Goal: Task Accomplishment & Management: Manage account settings

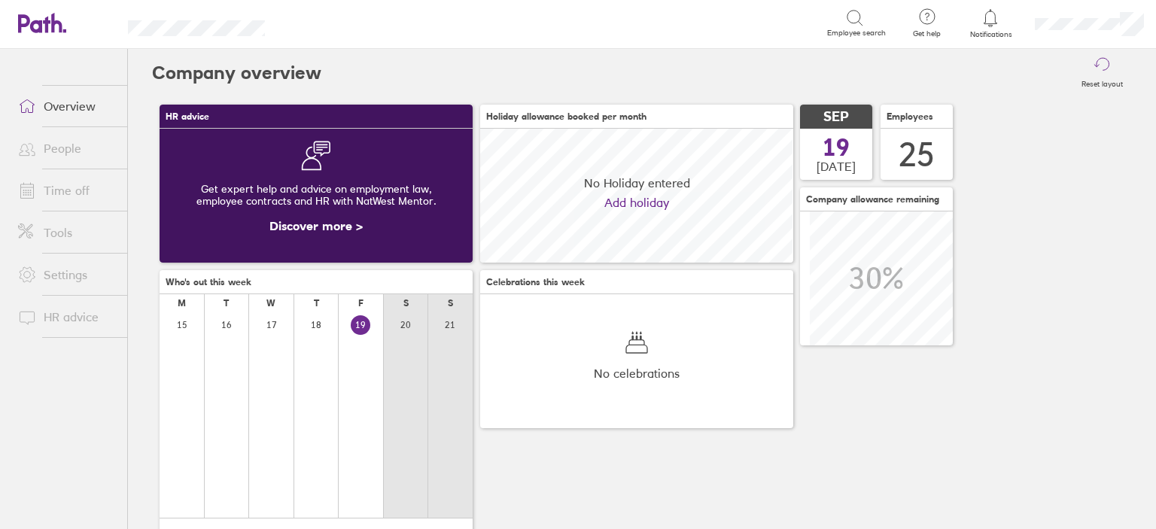
scroll to position [133, 133]
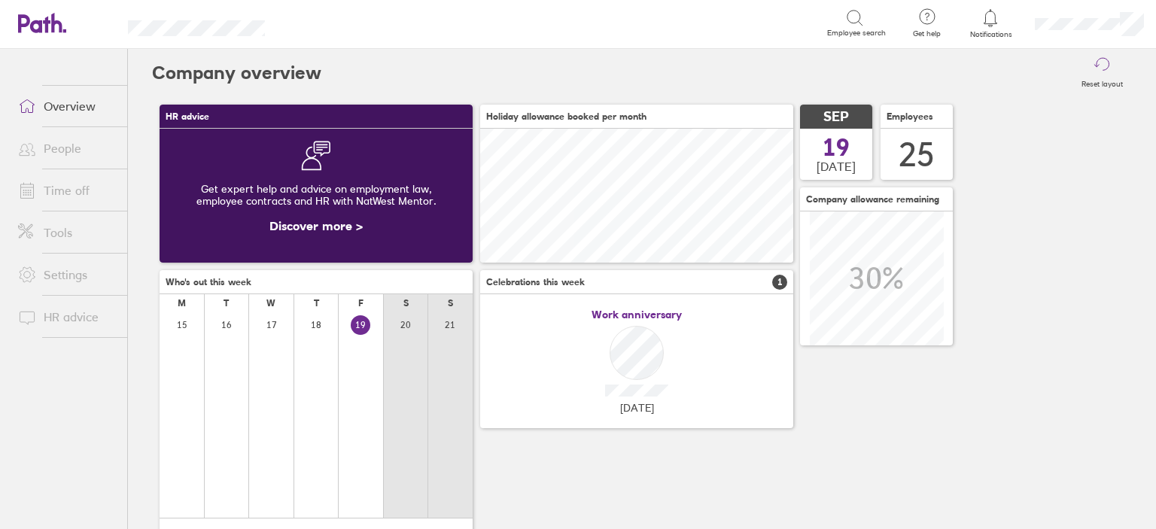
click at [66, 197] on link "Time off" at bounding box center [66, 190] width 121 height 30
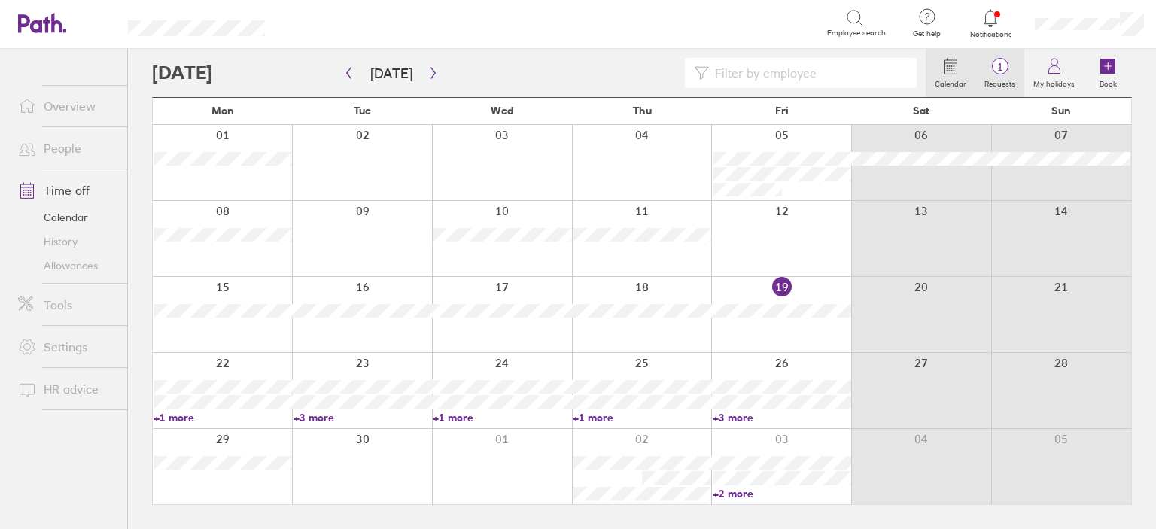
click at [990, 65] on span "1" at bounding box center [999, 67] width 49 height 12
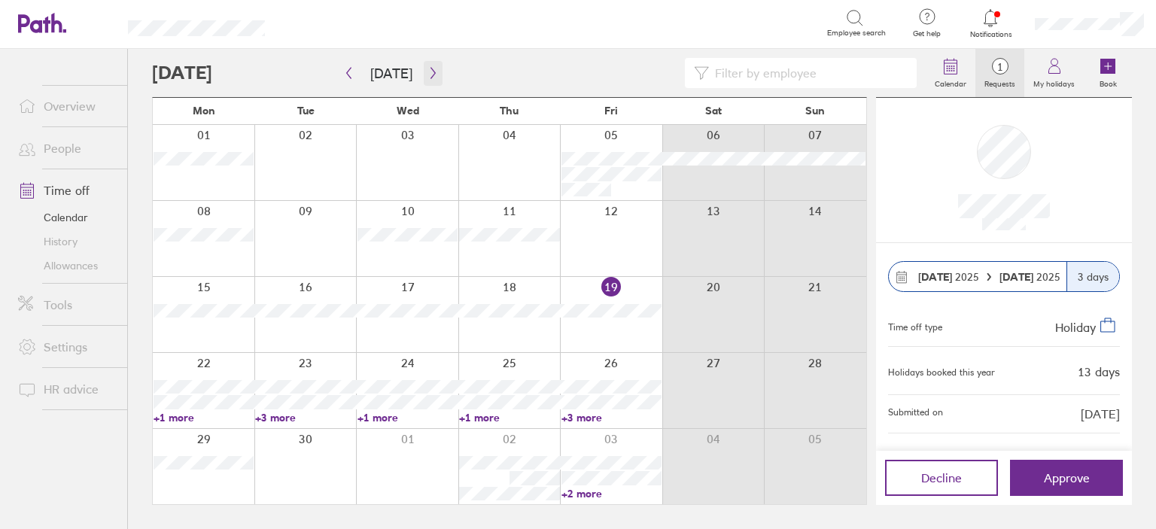
click at [424, 61] on button "button" at bounding box center [433, 73] width 19 height 25
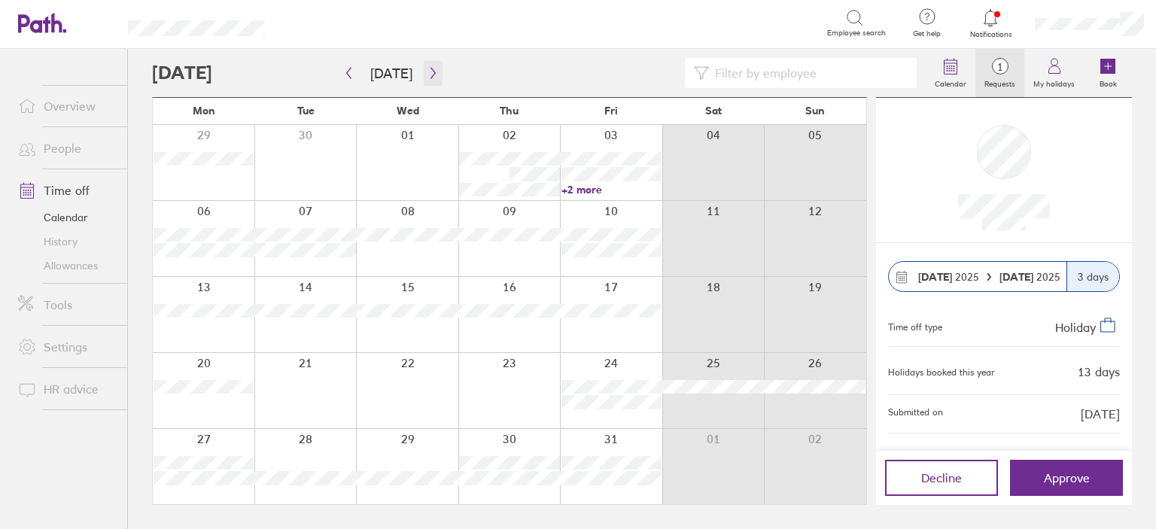
click at [432, 69] on icon "button" at bounding box center [432, 73] width 11 height 12
click at [427, 72] on icon "button" at bounding box center [432, 73] width 11 height 12
